Goal: Task Accomplishment & Management: Manage account settings

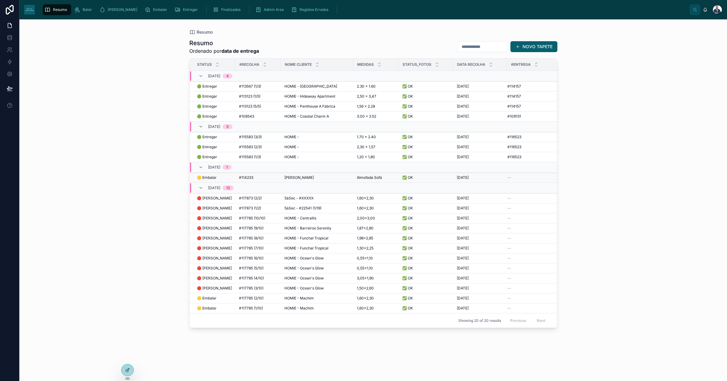
click at [314, 178] on div "[PERSON_NAME] [PERSON_NAME]" at bounding box center [317, 177] width 65 height 5
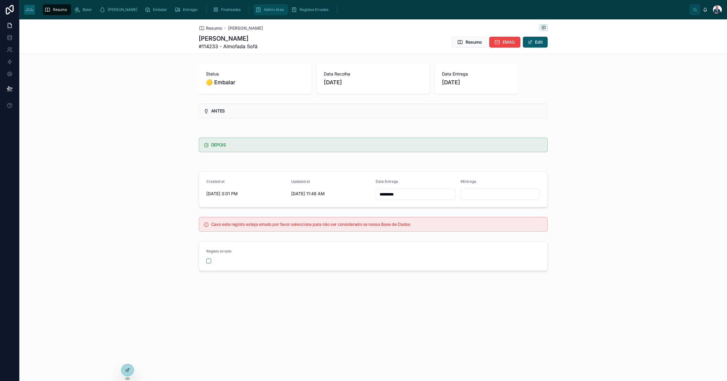
click at [255, 10] on icon "scrollable content" at bounding box center [258, 10] width 6 height 6
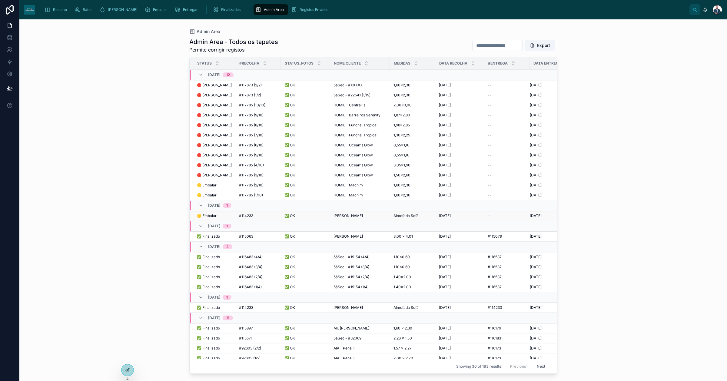
click at [262, 215] on div "#114233 #114233" at bounding box center [258, 215] width 38 height 5
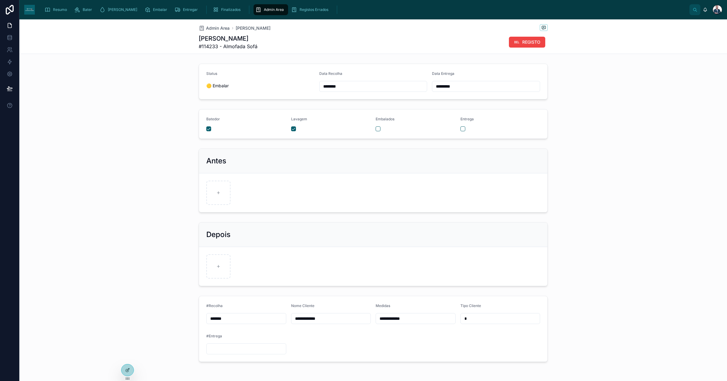
click at [476, 87] on input "*********" at bounding box center [486, 86] width 108 height 8
click at [485, 152] on button "10" at bounding box center [483, 150] width 11 height 11
type input "*********"
click at [622, 152] on div "Antes" at bounding box center [373, 180] width 708 height 69
click at [375, 132] on form "Batedor Lavagem Embalados Entrega" at bounding box center [373, 123] width 348 height 29
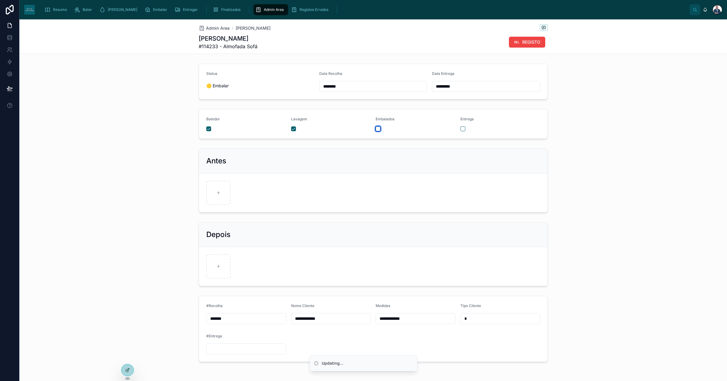
click at [376, 130] on button "button" at bounding box center [378, 128] width 5 height 5
click at [264, 11] on span "Admin Area" at bounding box center [274, 9] width 20 height 5
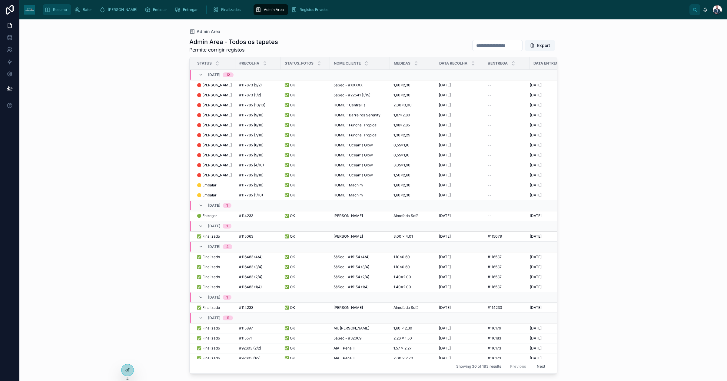
click at [55, 10] on span "Resumo" at bounding box center [60, 9] width 14 height 5
